Goal: Find specific page/section: Find specific page/section

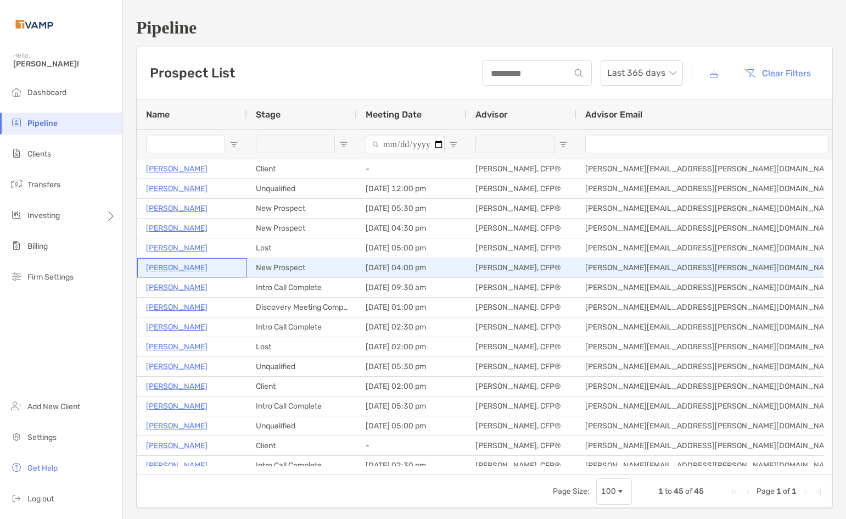
click at [191, 266] on p "[PERSON_NAME]" at bounding box center [176, 268] width 61 height 14
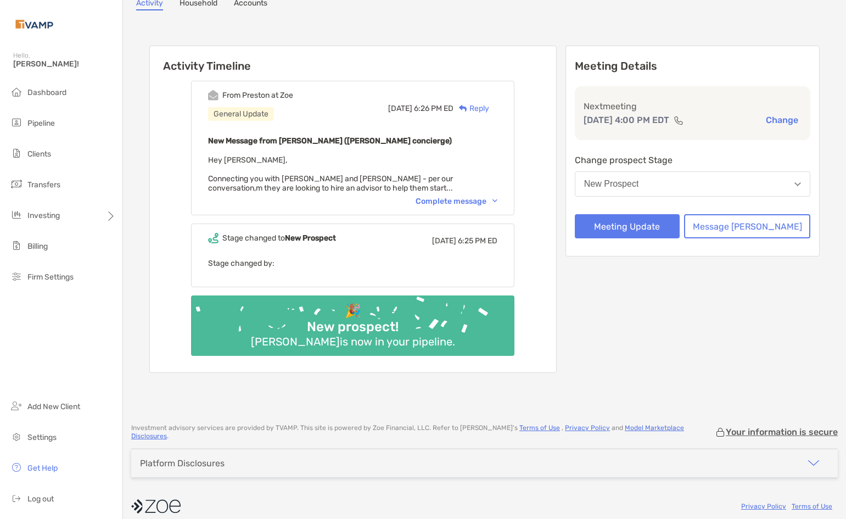
scroll to position [108, 0]
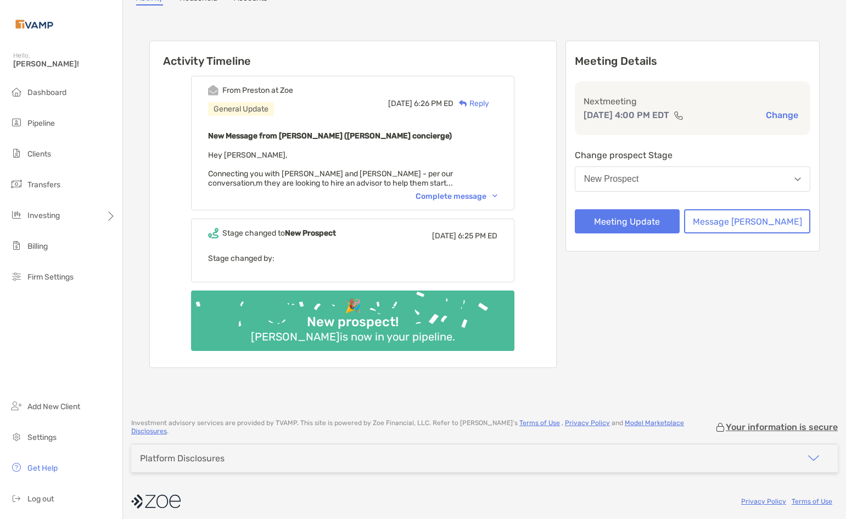
click at [497, 195] on img at bounding box center [495, 195] width 5 height 3
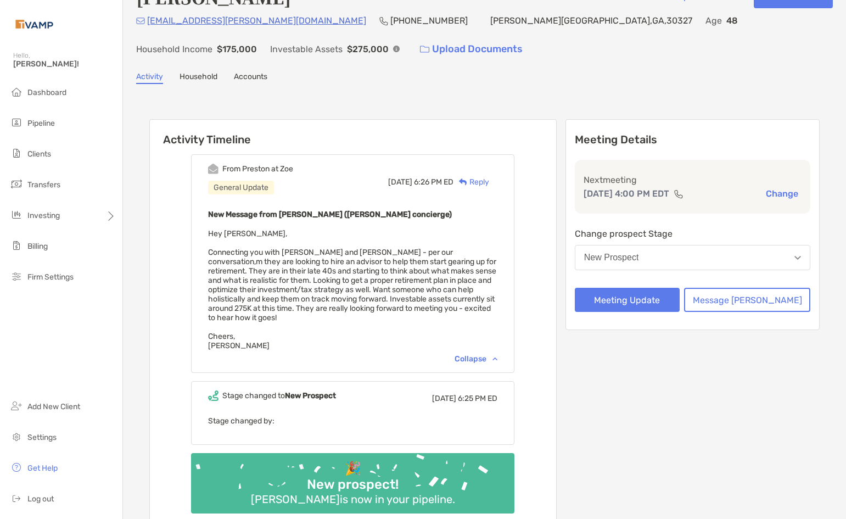
scroll to position [0, 0]
